Goal: Task Accomplishment & Management: Use online tool/utility

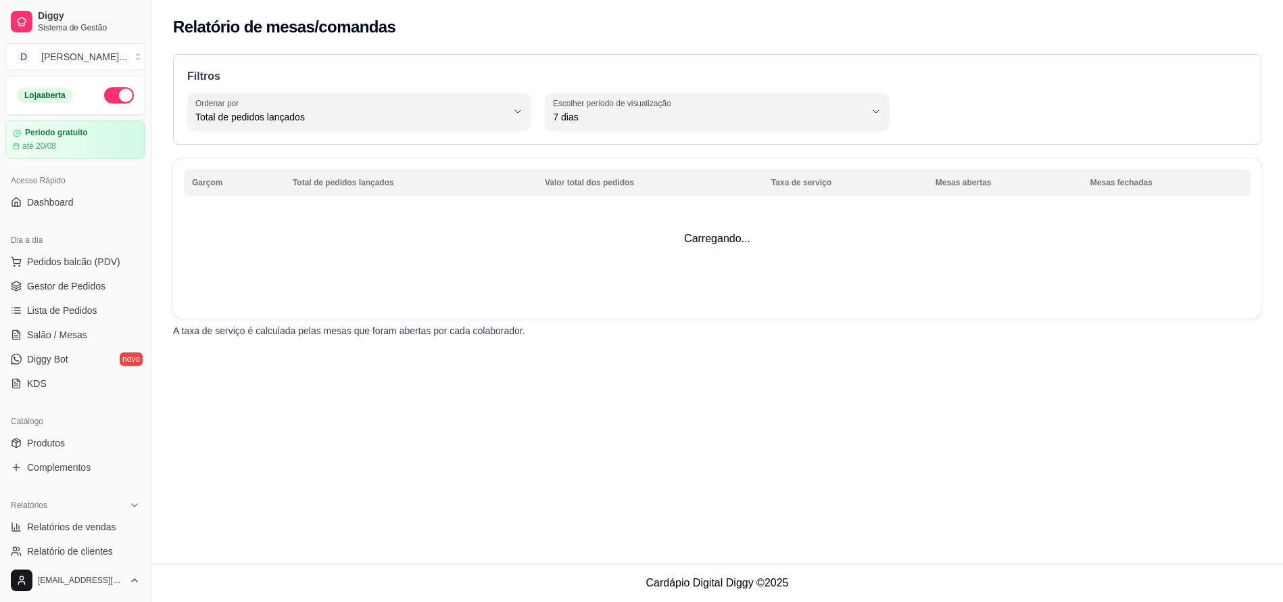
select select "TOTAL_OF_ORDERS"
select select "7"
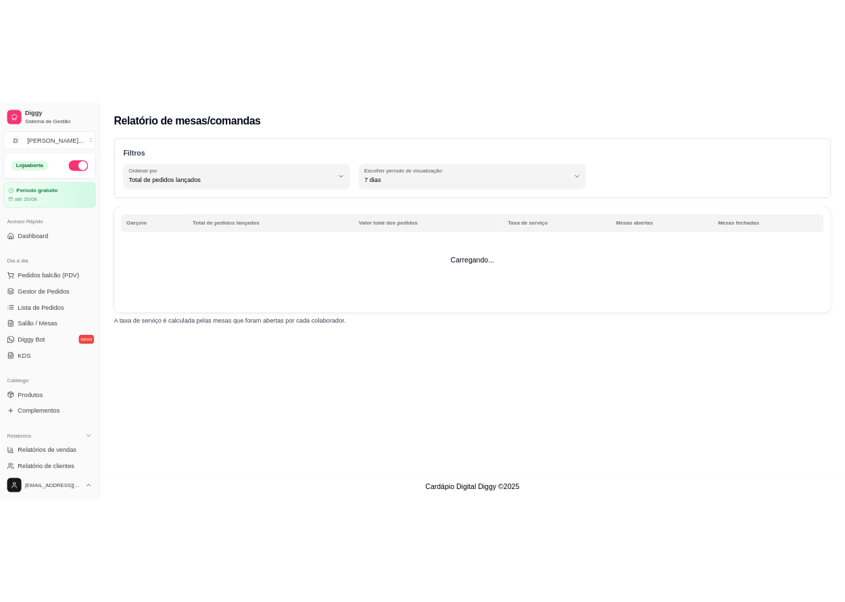
scroll to position [371, 0]
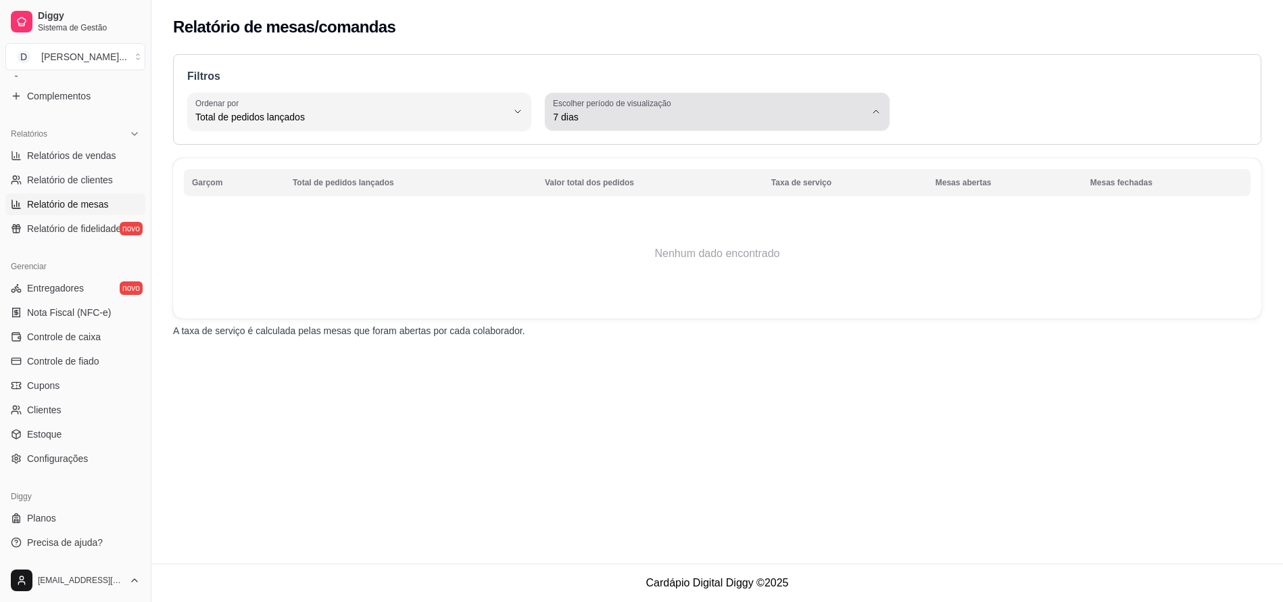
click at [610, 118] on span "7 dias" at bounding box center [709, 117] width 312 height 14
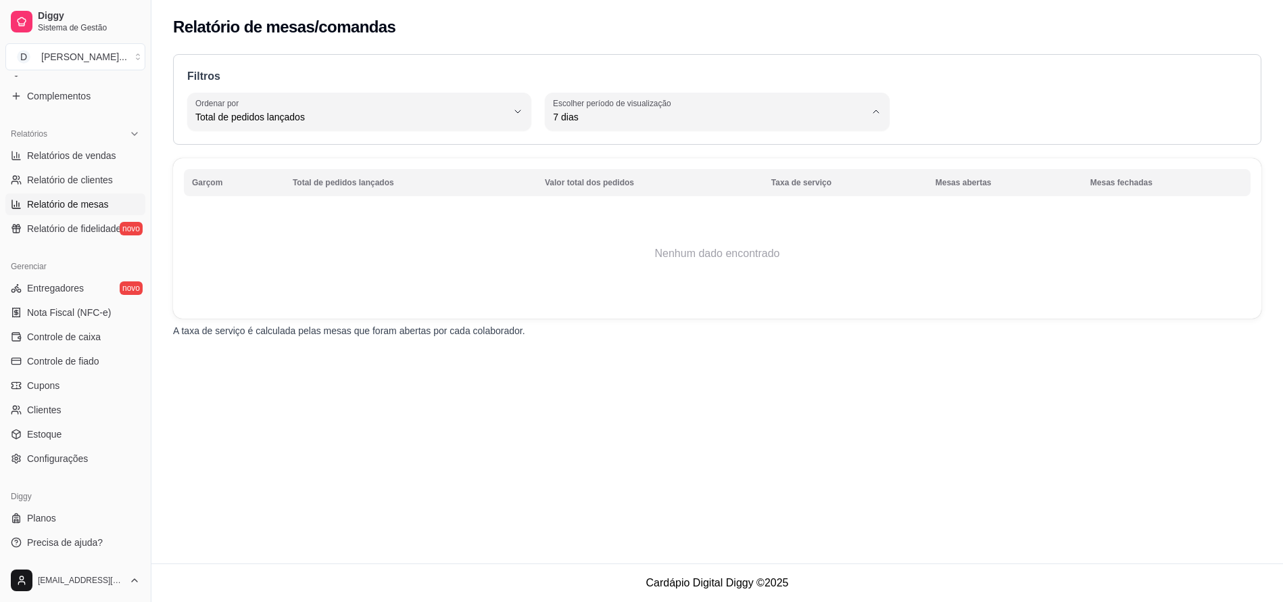
click at [605, 264] on span "45 dias" at bounding box center [711, 260] width 297 height 13
type input "45"
select select "45"
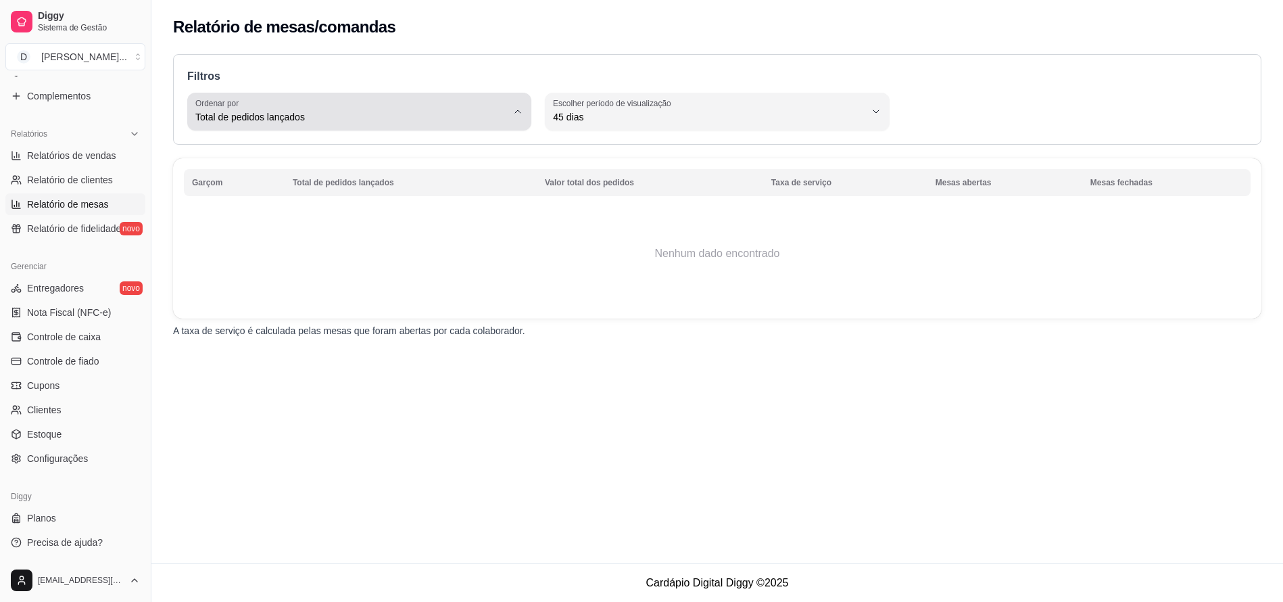
click at [431, 112] on span "Total de pedidos lançados" at bounding box center [351, 117] width 312 height 14
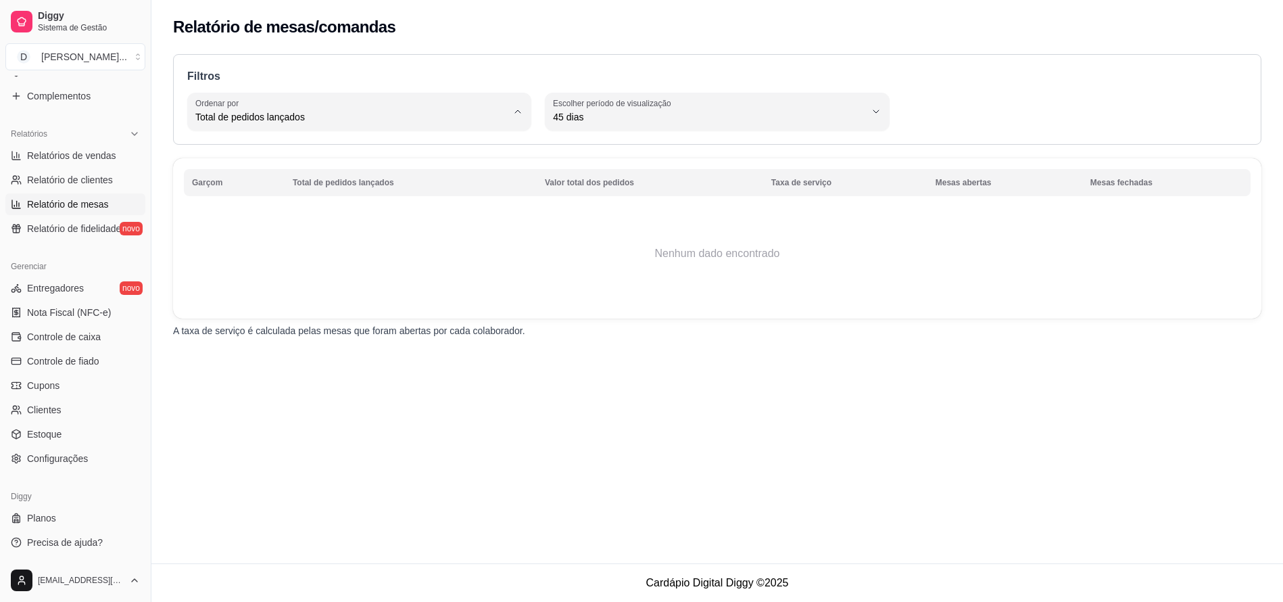
click at [431, 168] on span "Valor total dos pedidos" at bounding box center [353, 171] width 297 height 13
type input "TOTAL_AMOUNT_OF_ORDERS"
select select "TOTAL_AMOUNT_OF_ORDERS"
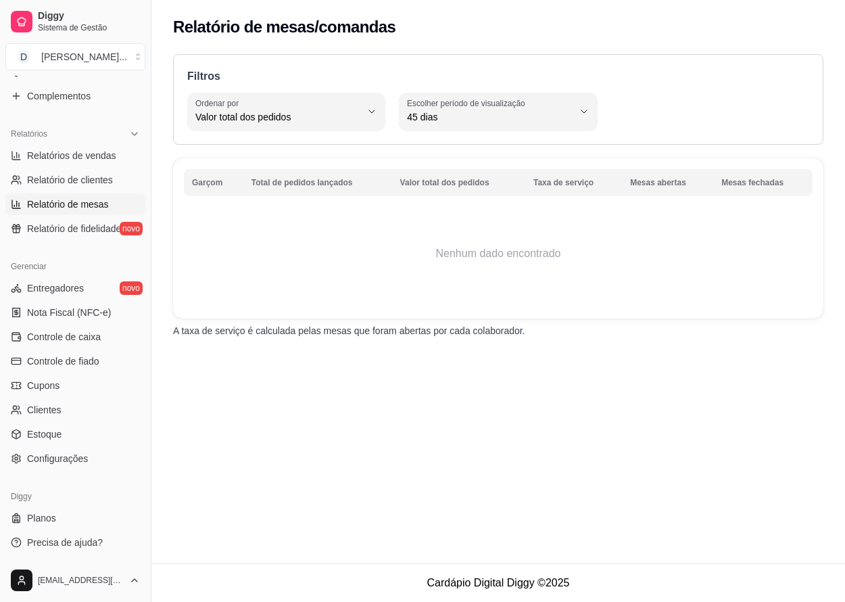
click at [690, 97] on div "TOTAL_AMOUNT_OF_ORDERS Ordenar por Total de pedidos lançados Valor total dos pe…" at bounding box center [498, 112] width 622 height 38
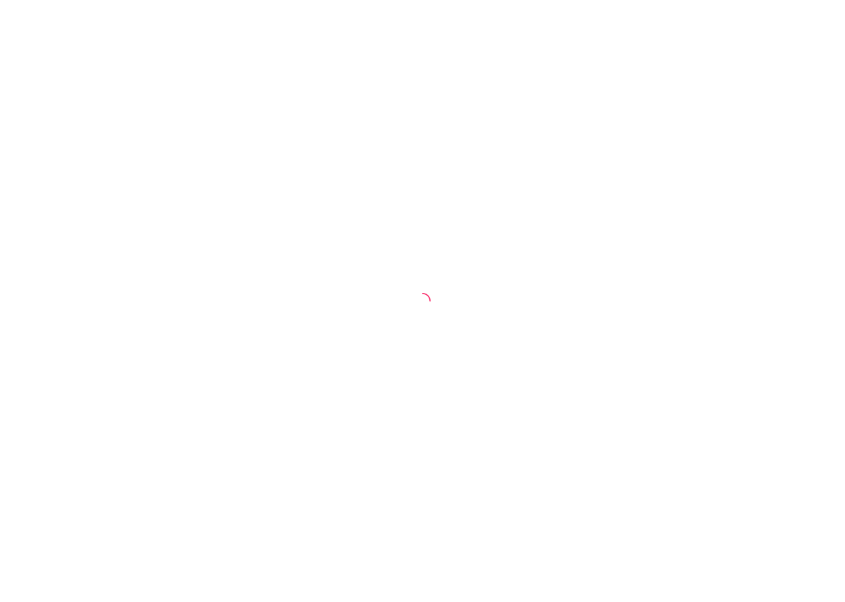
select select "TOTAL_OF_ORDERS"
select select "7"
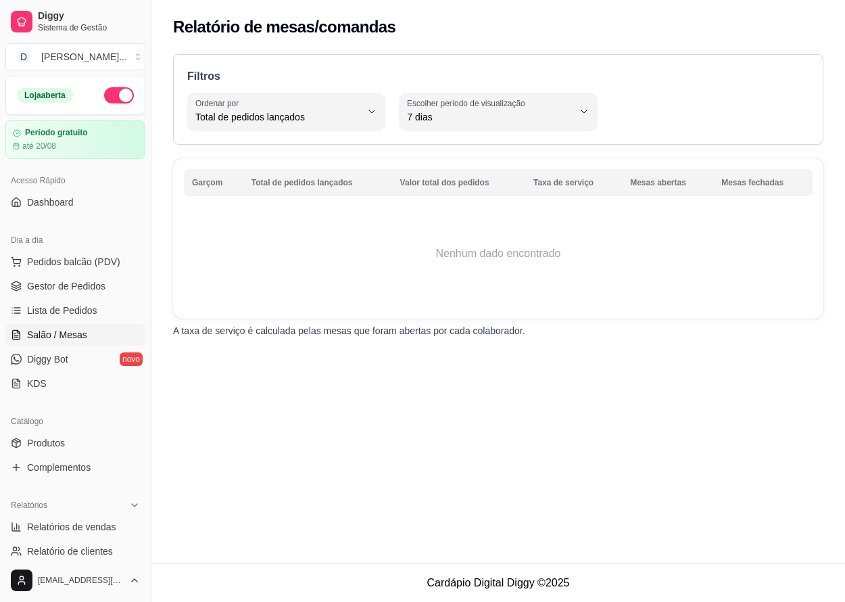
click at [68, 328] on span "Salão / Mesas" at bounding box center [57, 335] width 60 height 14
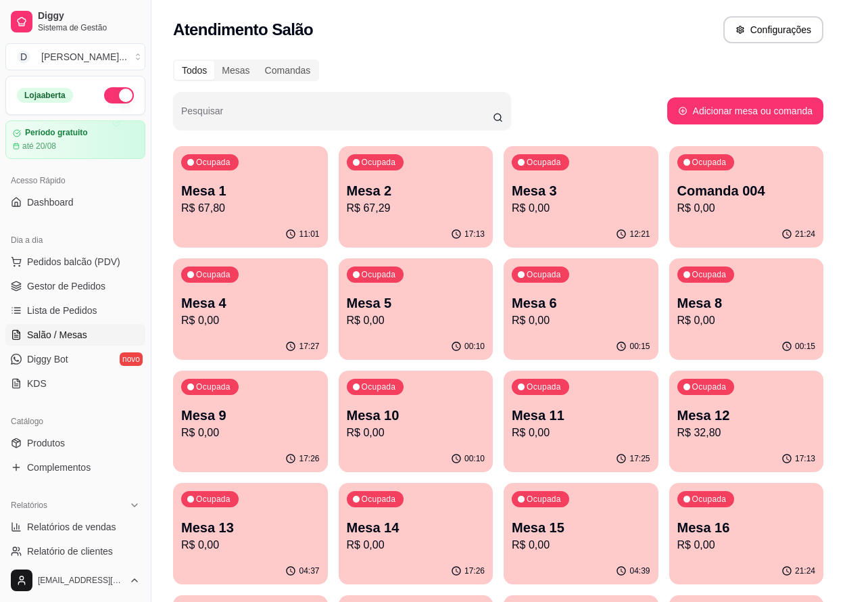
scroll to position [262, 0]
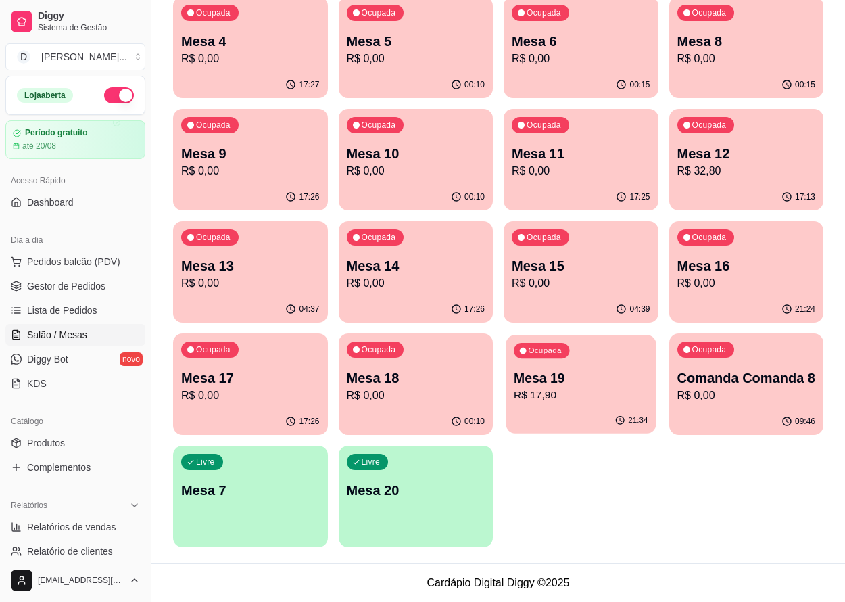
click at [571, 381] on p "Mesa 19" at bounding box center [581, 378] width 134 height 18
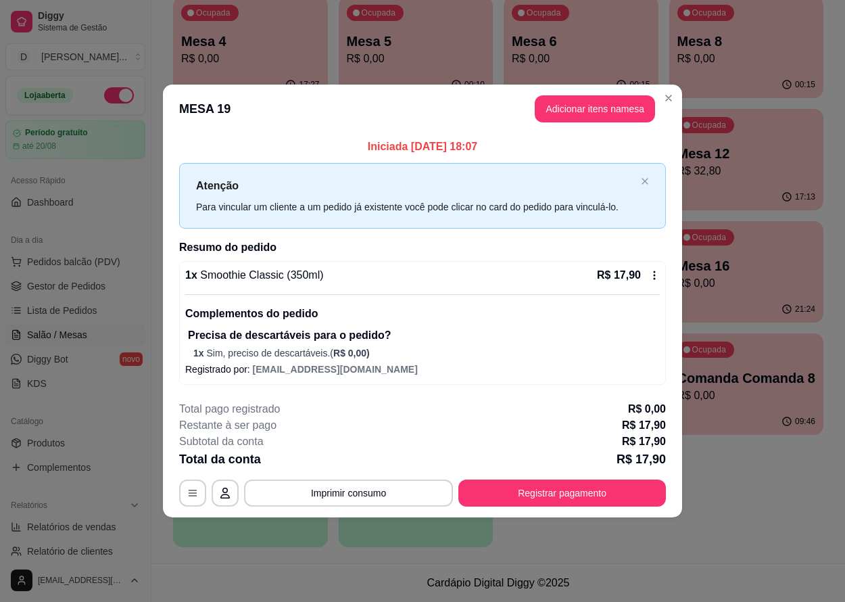
click at [574, 473] on div "**********" at bounding box center [422, 453] width 487 height 105
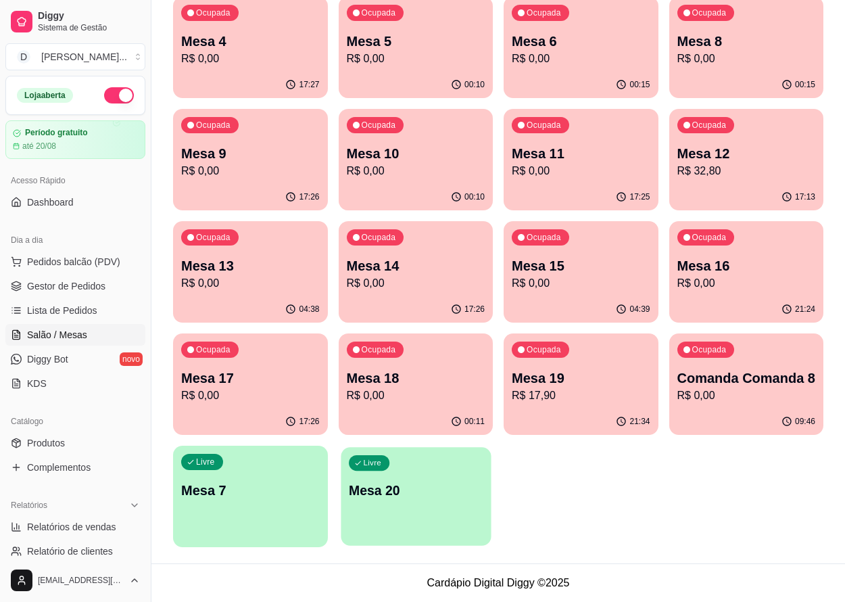
click at [410, 474] on div "Livre Mesa 20" at bounding box center [416, 488] width 150 height 82
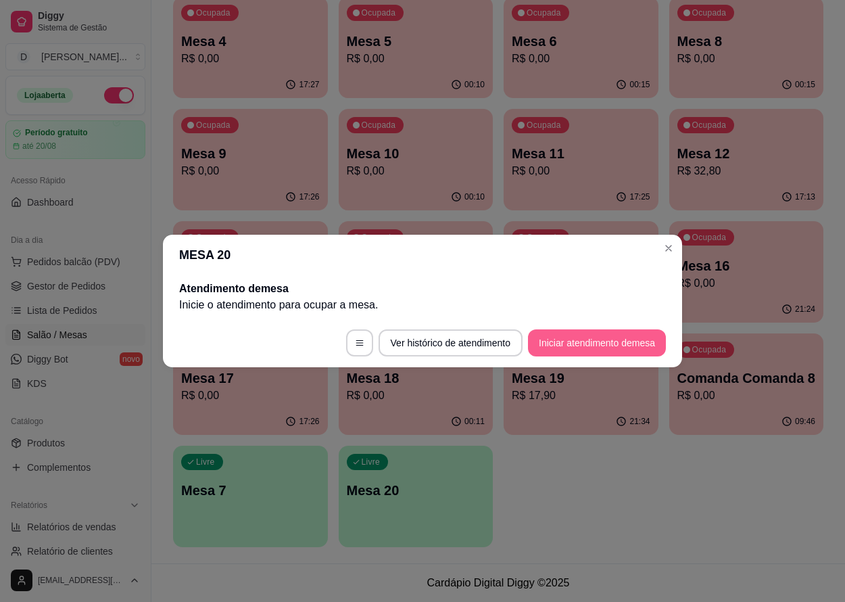
click at [592, 348] on button "Iniciar atendimento de mesa" at bounding box center [597, 342] width 138 height 27
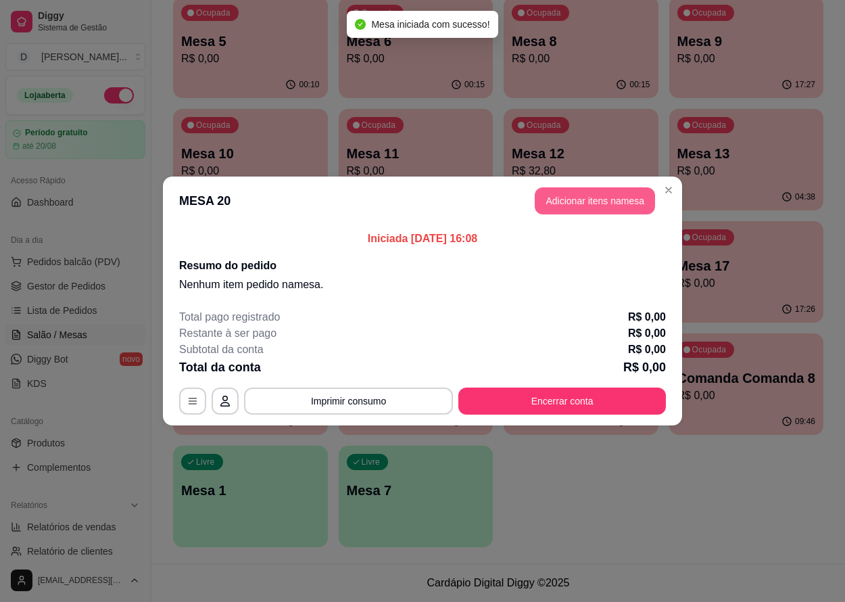
click at [592, 206] on button "Adicionar itens na mesa" at bounding box center [595, 200] width 120 height 27
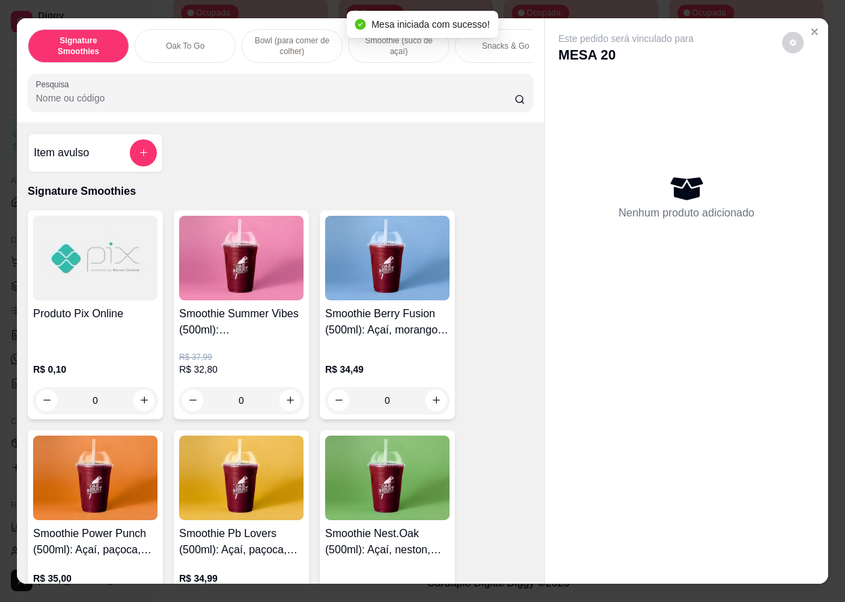
click at [418, 346] on div "Smoothie Berry Fusion (500ml): Açaí, morango e leite Ninho" at bounding box center [387, 327] width 124 height 43
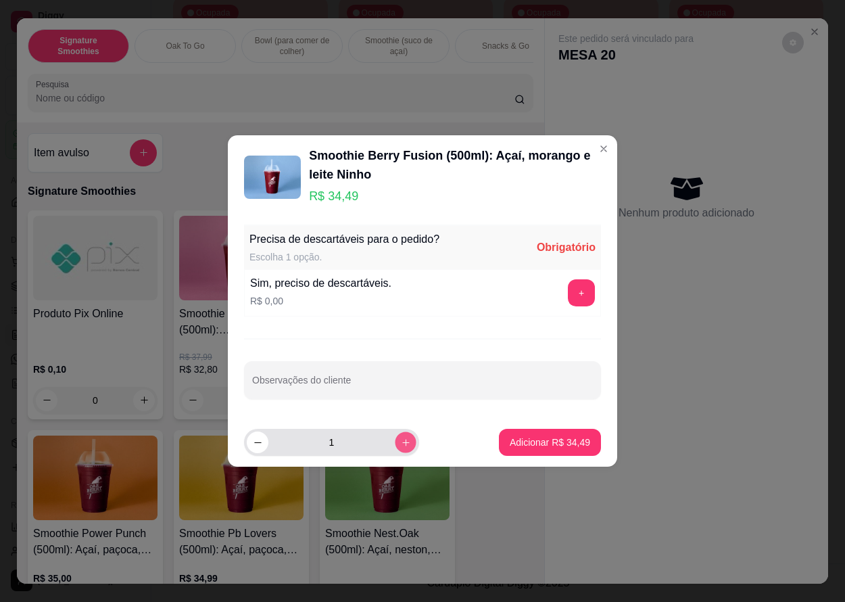
click at [402, 438] on button "increase-product-quantity" at bounding box center [405, 441] width 21 height 21
click at [402, 440] on button "increase-product-quantity" at bounding box center [406, 442] width 22 height 22
click at [402, 440] on button "increase-product-quantity" at bounding box center [405, 441] width 21 height 21
type input "4"
click at [587, 287] on button "+" at bounding box center [581, 292] width 27 height 27
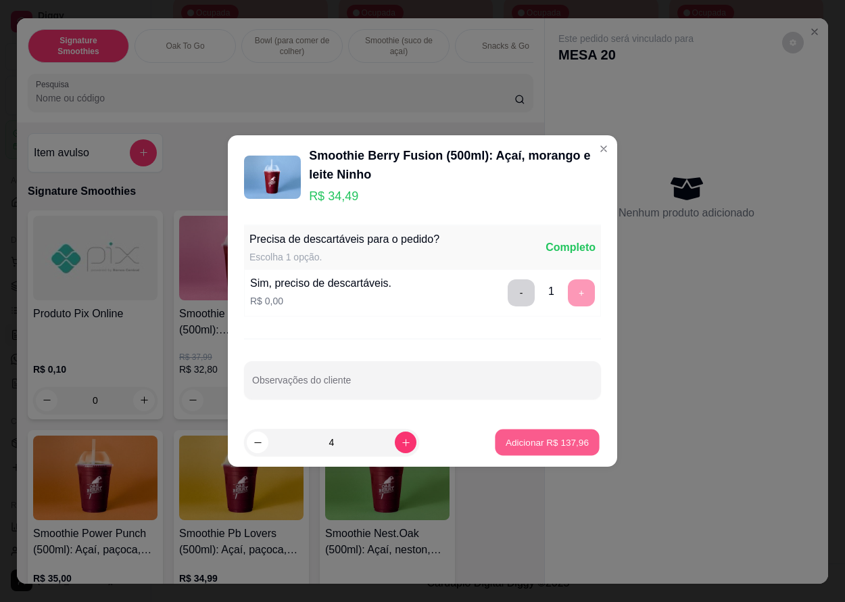
click at [555, 441] on p "Adicionar R$ 137,96" at bounding box center [547, 441] width 83 height 13
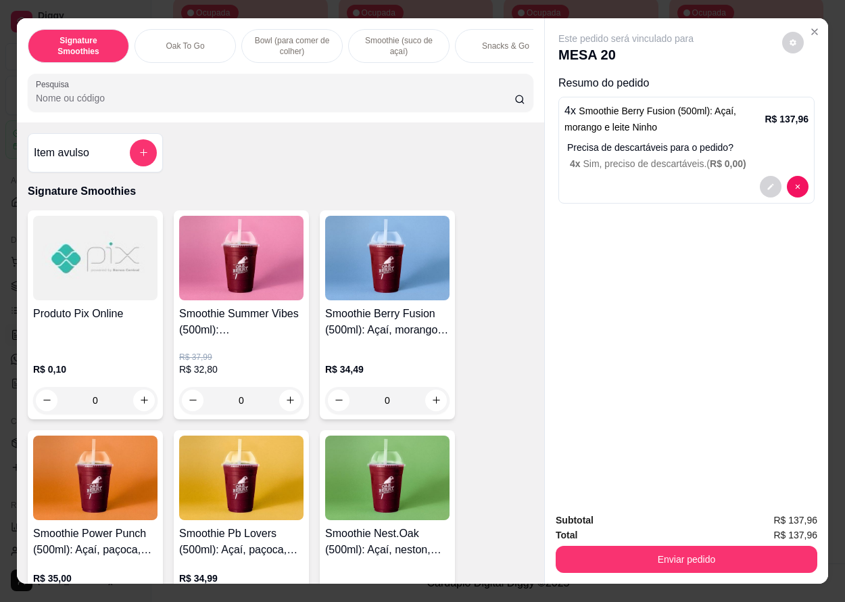
click at [292, 400] on div "0" at bounding box center [241, 400] width 124 height 27
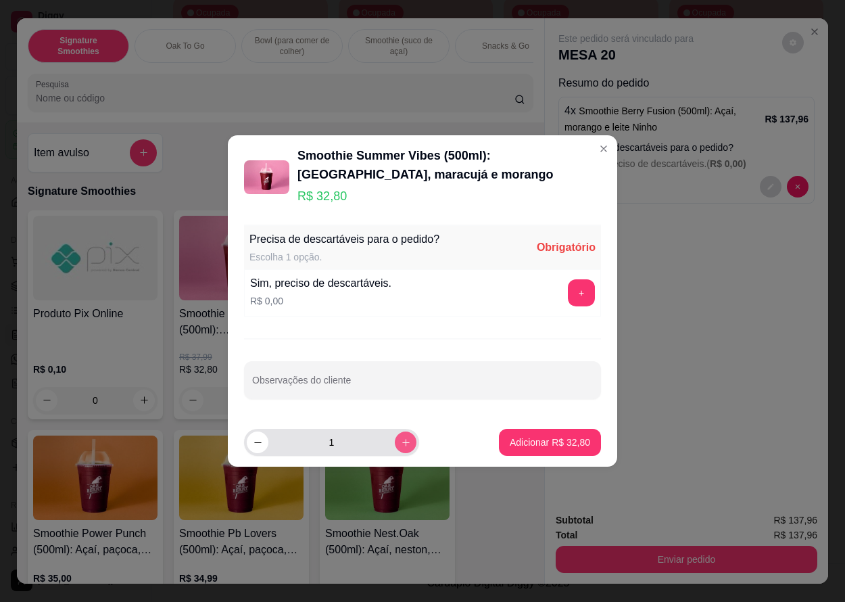
click at [401, 446] on icon "increase-product-quantity" at bounding box center [406, 443] width 10 height 10
type input "3"
click at [592, 283] on button "+" at bounding box center [582, 293] width 26 height 26
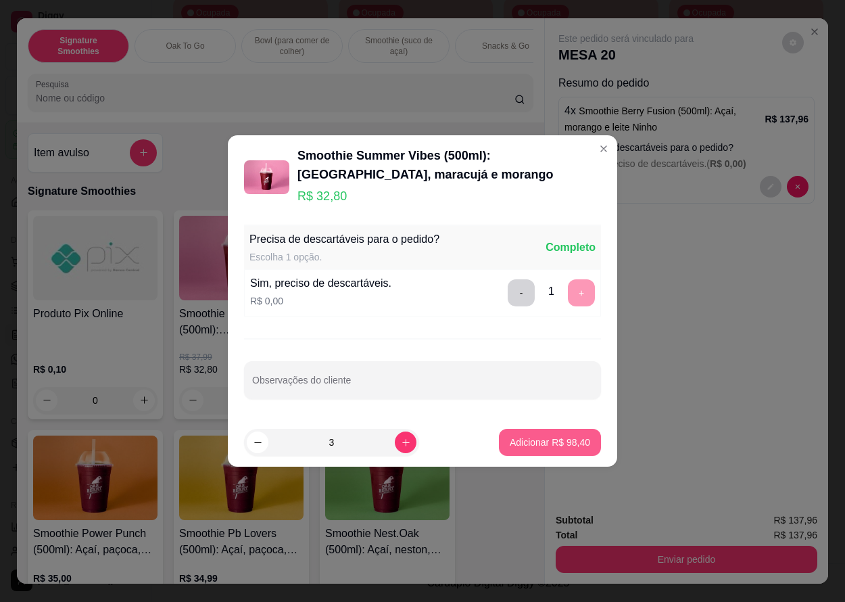
click at [547, 443] on p "Adicionar R$ 98,40" at bounding box center [550, 442] width 80 height 14
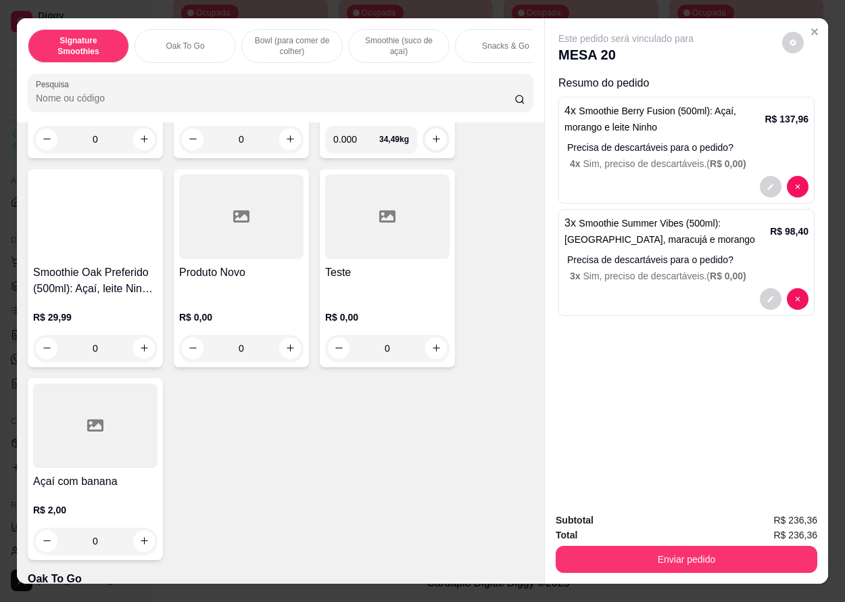
scroll to position [467, 0]
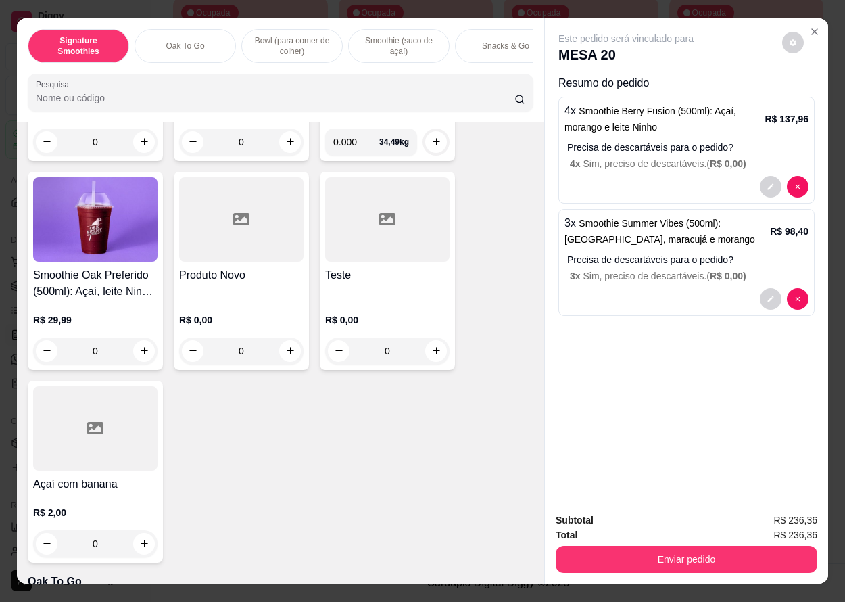
click at [439, 352] on div "0" at bounding box center [387, 350] width 124 height 27
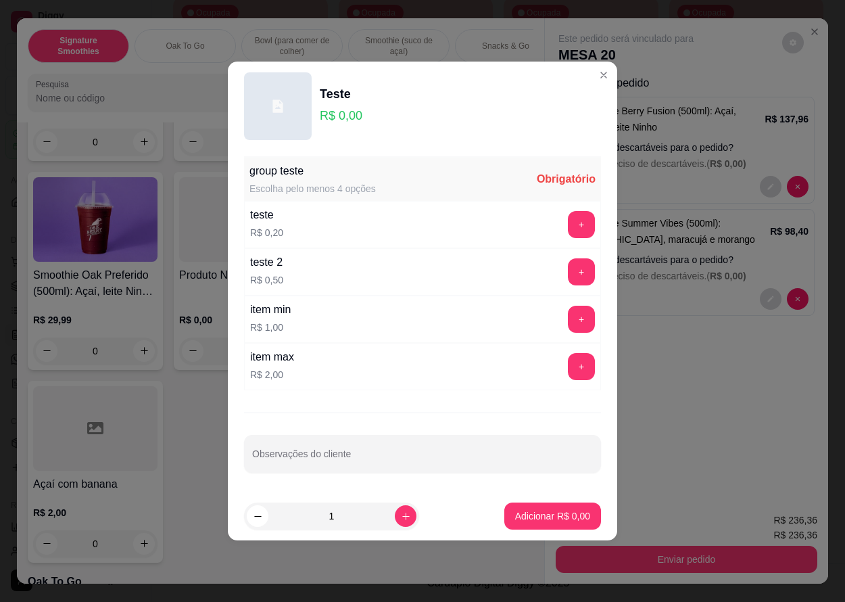
click at [585, 360] on button "+" at bounding box center [581, 366] width 27 height 27
click at [580, 293] on div "teste 2 R$ 0,50 +" at bounding box center [422, 271] width 357 height 47
click at [582, 309] on button "+" at bounding box center [581, 319] width 27 height 27
click at [577, 262] on button "+" at bounding box center [581, 271] width 27 height 27
click at [577, 218] on button "+" at bounding box center [581, 224] width 27 height 27
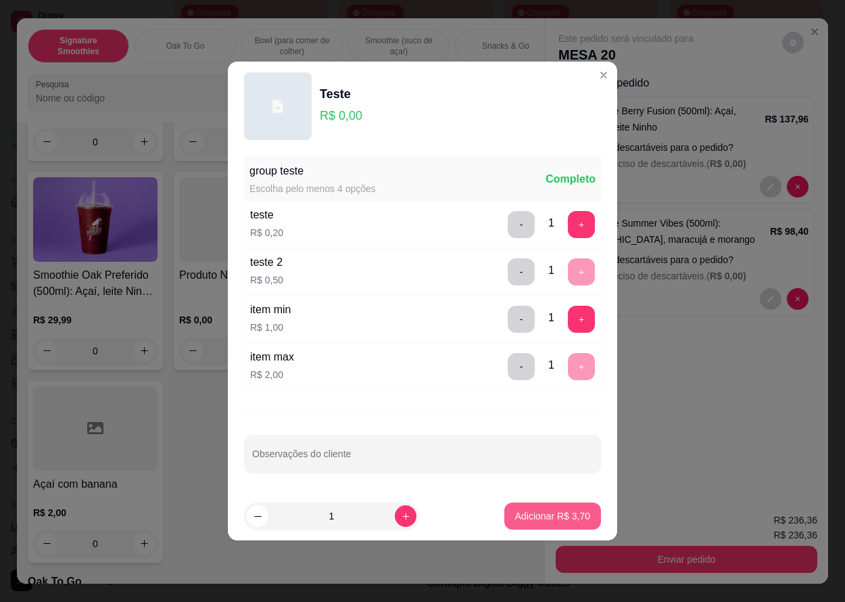
click at [544, 510] on p "Adicionar R$ 3,70" at bounding box center [552, 516] width 75 height 14
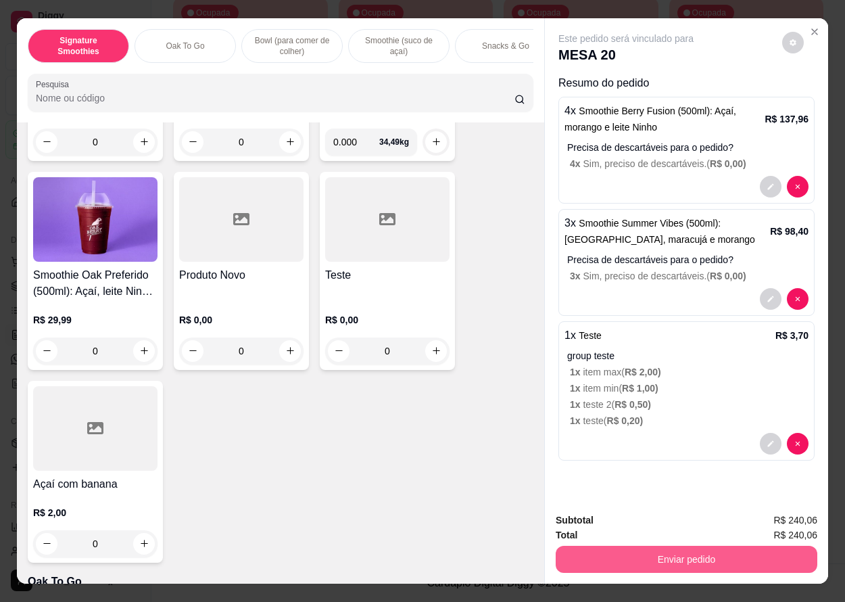
click at [628, 557] on button "Enviar pedido" at bounding box center [687, 559] width 262 height 27
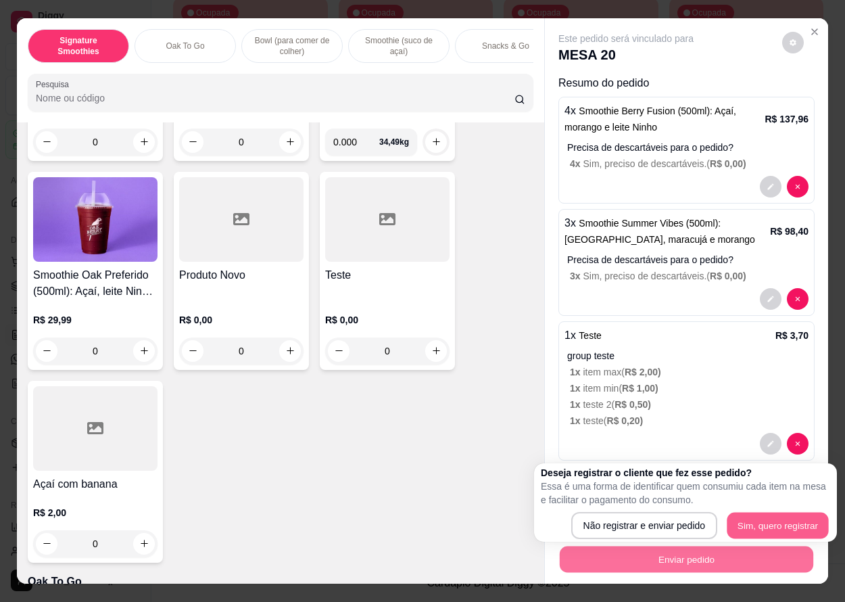
click at [648, 531] on div "Não registrar e enviar pedido Sim, quero registrar" at bounding box center [685, 525] width 289 height 27
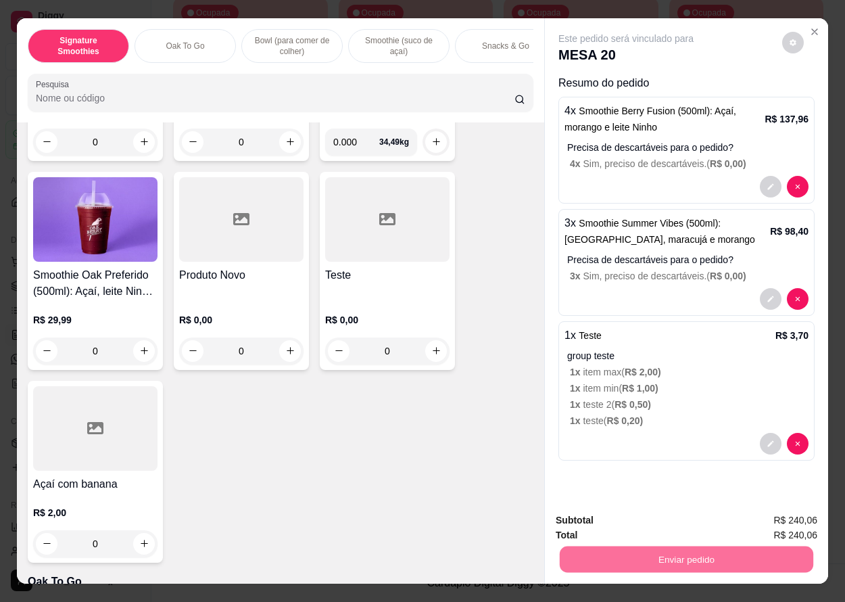
click at [648, 531] on button "Não registrar e enviar pedido" at bounding box center [645, 526] width 141 height 26
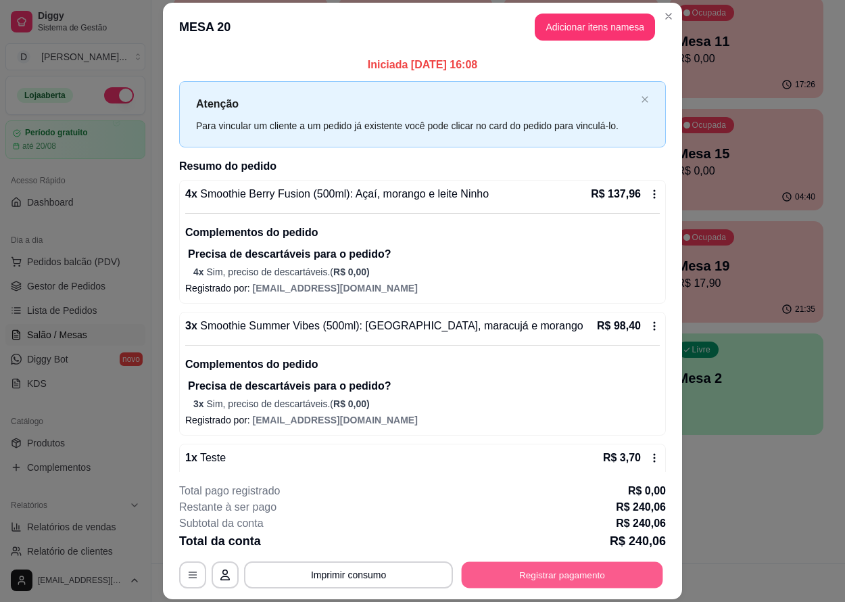
click at [515, 576] on button "Registrar pagamento" at bounding box center [563, 574] width 202 height 26
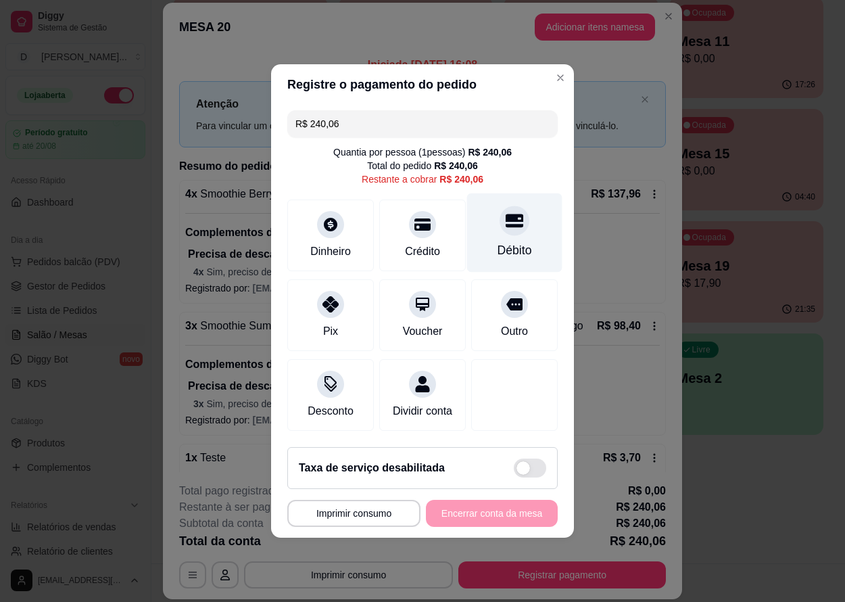
click at [500, 245] on div "Débito" at bounding box center [515, 250] width 34 height 18
type input "R$ 0,00"
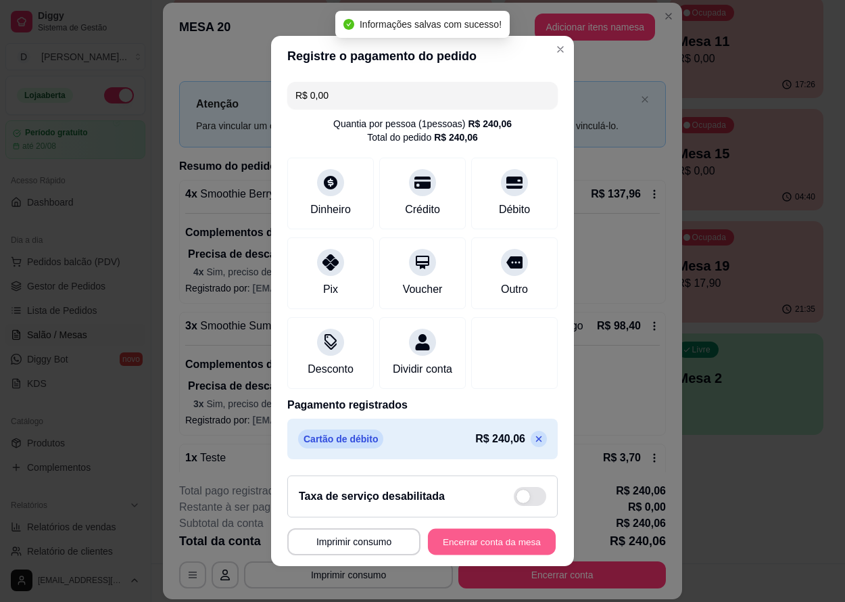
click at [488, 549] on button "Encerrar conta da mesa" at bounding box center [492, 542] width 128 height 26
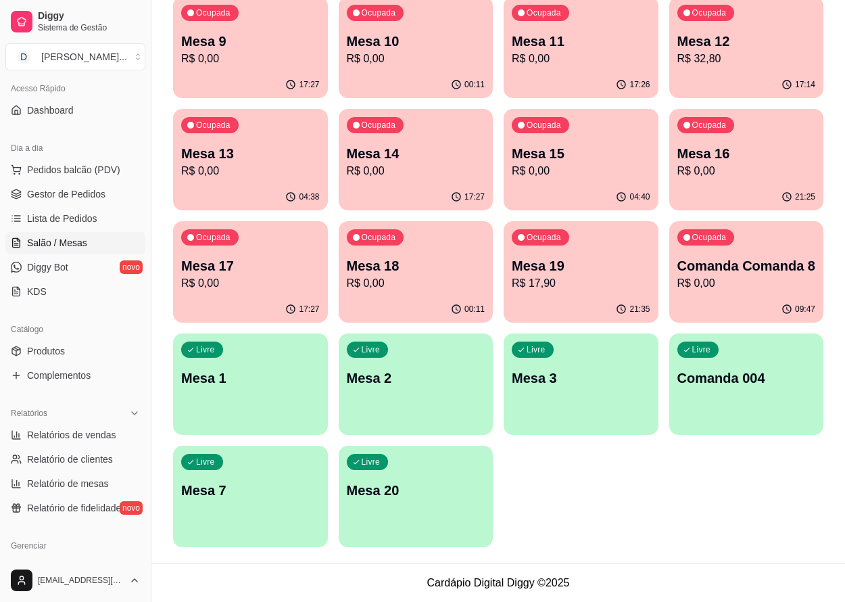
scroll to position [93, 0]
click at [84, 479] on span "Relatório de mesas" at bounding box center [68, 483] width 82 height 14
select select "TOTAL_OF_ORDERS"
select select "7"
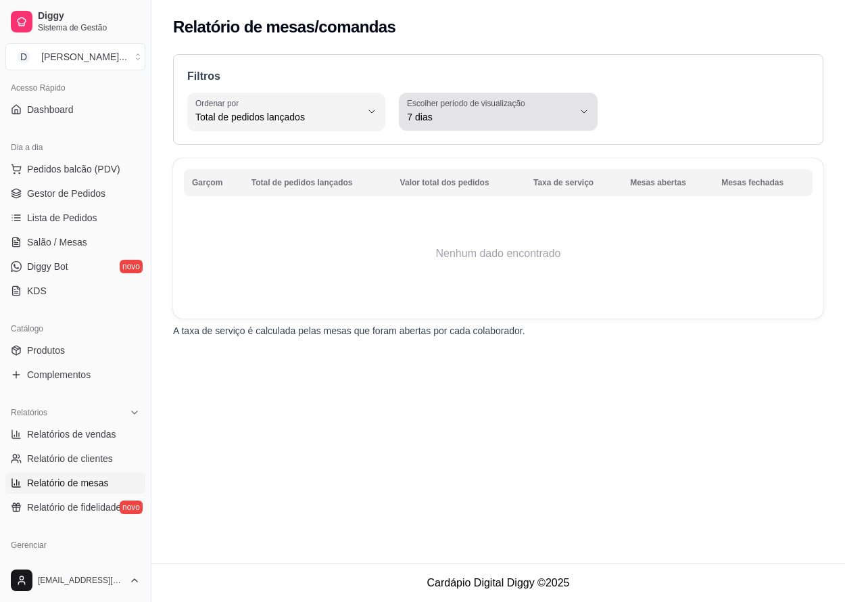
click at [556, 119] on span "7 dias" at bounding box center [490, 117] width 166 height 14
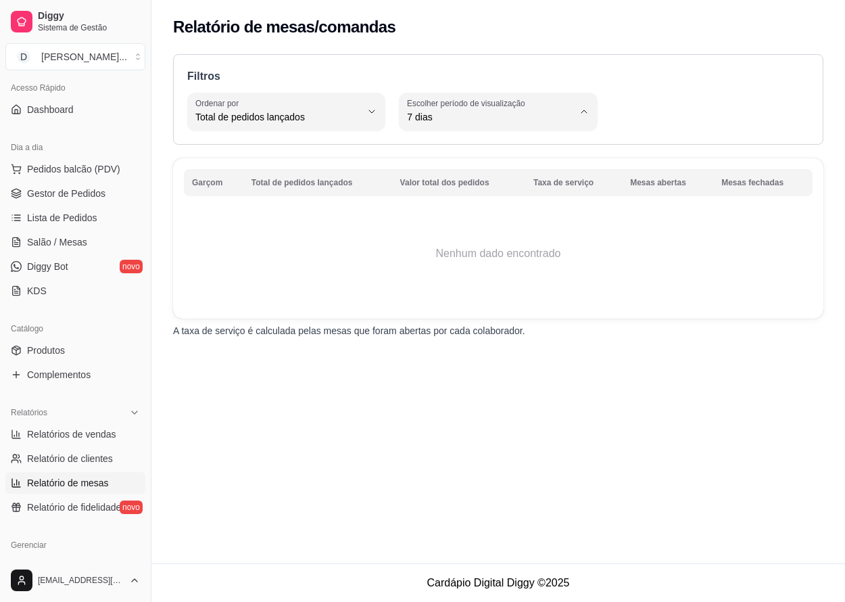
click at [474, 287] on span "Customizado" at bounding box center [492, 281] width 157 height 13
type input "-1"
select select "-1"
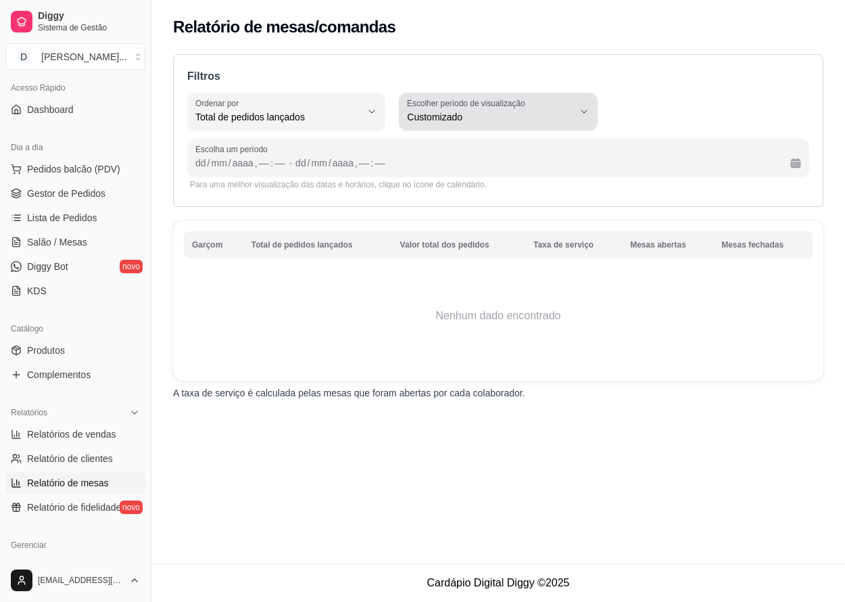
click at [485, 98] on label "Escolher período de visualização" at bounding box center [468, 102] width 122 height 11
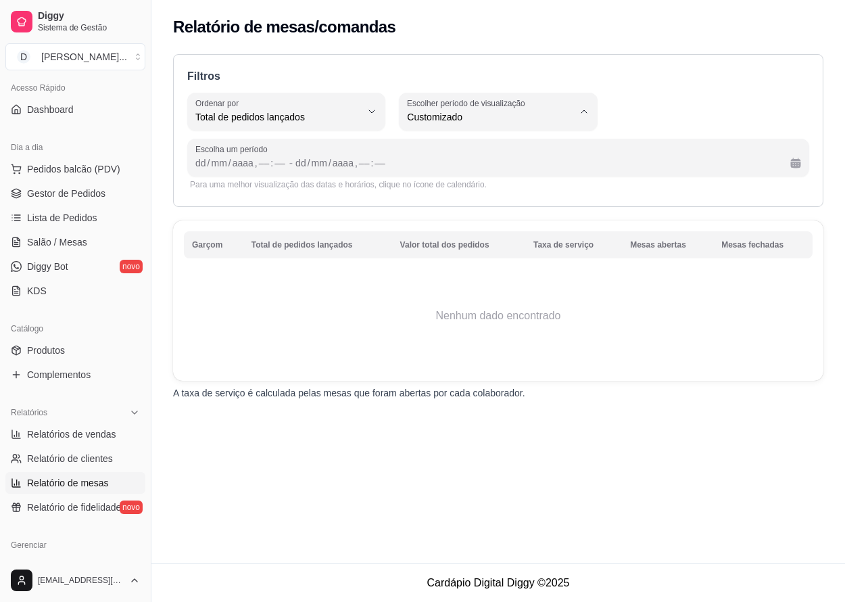
click at [463, 237] on span "30 dias" at bounding box center [492, 237] width 157 height 13
type input "30"
select select "30"
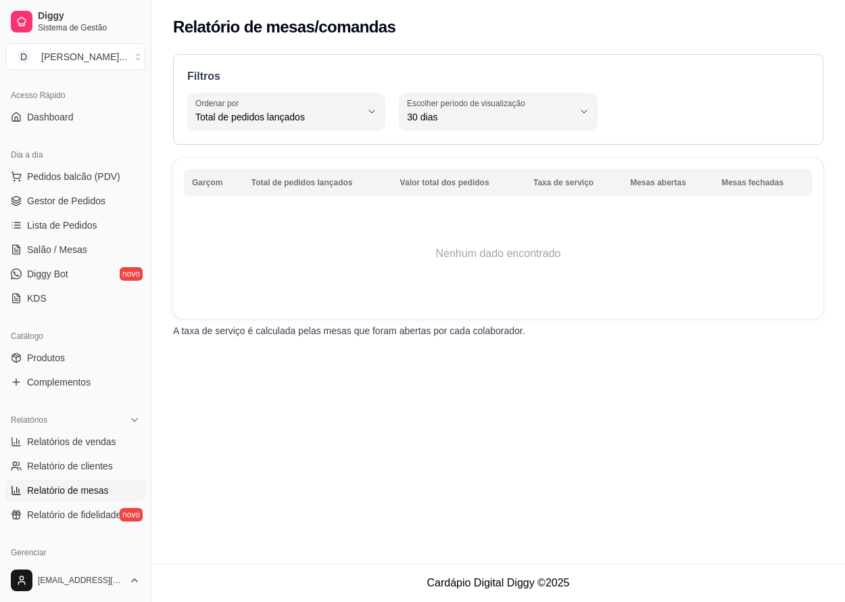
scroll to position [80, 0]
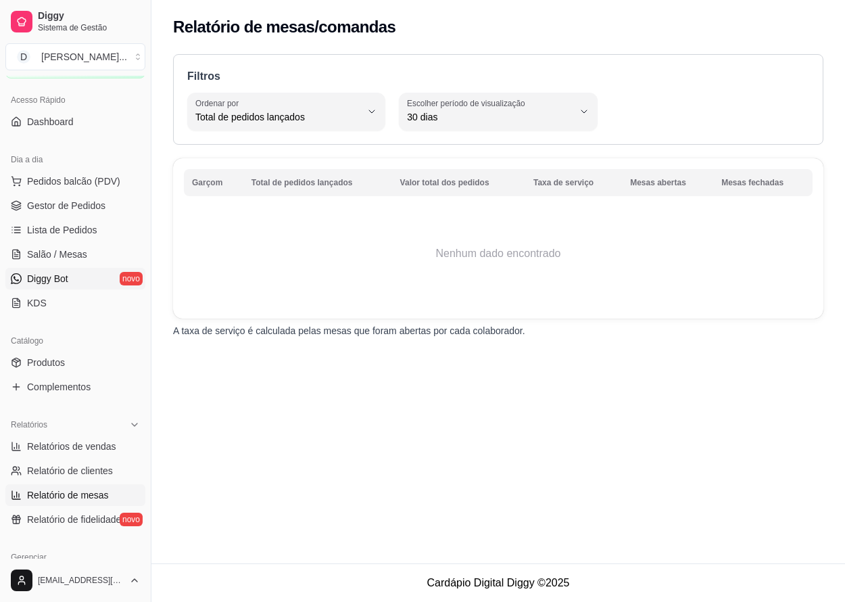
click at [47, 283] on span "Diggy Bot" at bounding box center [47, 279] width 41 height 14
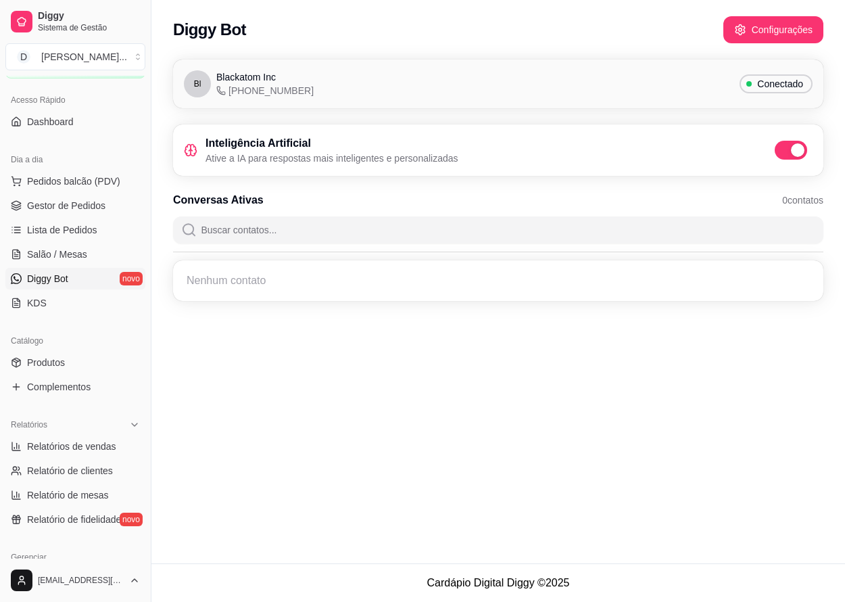
click at [757, 44] on div "Diggy Bot Configurações" at bounding box center [498, 25] width 694 height 51
click at [793, 32] on button "Configurações" at bounding box center [774, 29] width 100 height 27
click at [770, 32] on button "Configurações" at bounding box center [774, 29] width 100 height 27
